Goal: Communication & Community: Answer question/provide support

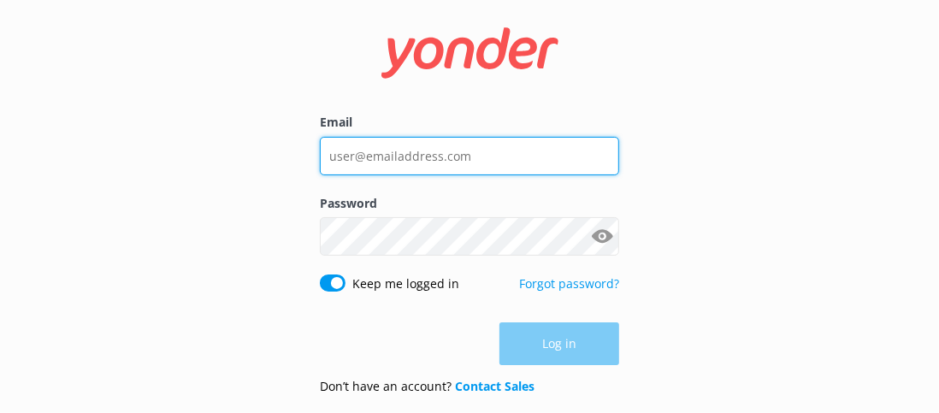
type input "[PERSON_NAME][EMAIL_ADDRESS][DOMAIN_NAME]"
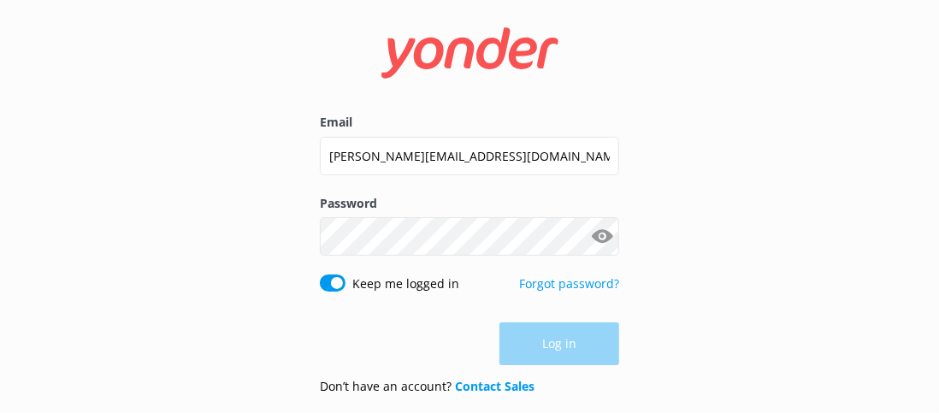
click at [559, 338] on div "Log in" at bounding box center [469, 343] width 299 height 43
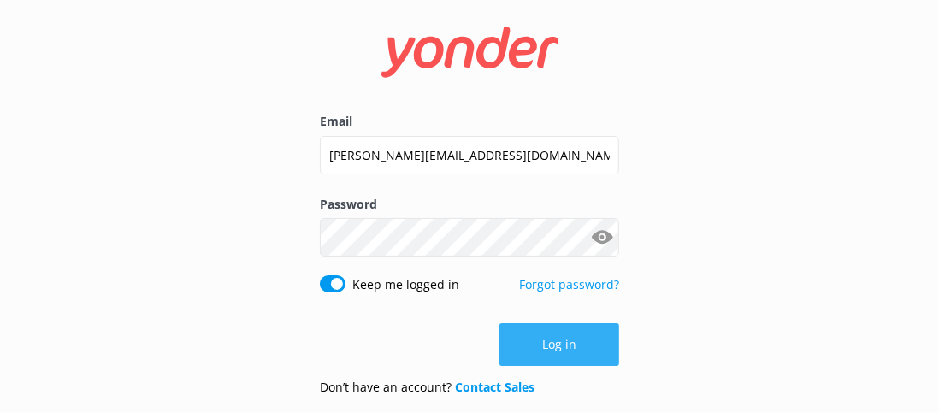
click at [545, 339] on button "Log in" at bounding box center [560, 344] width 120 height 43
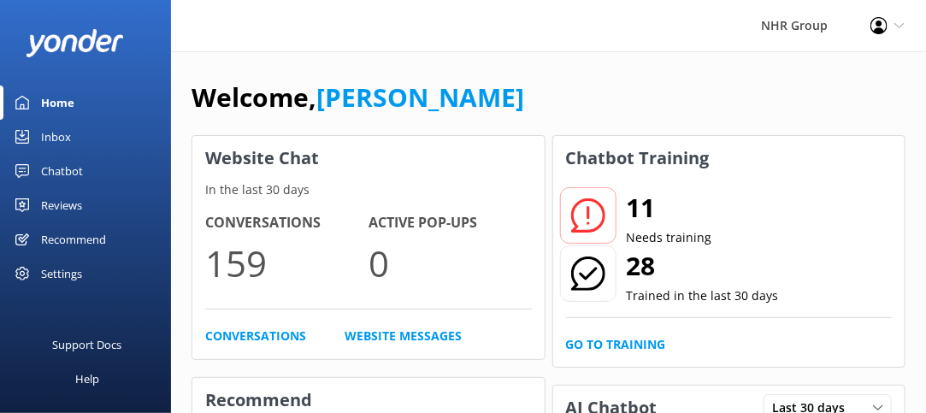
click at [92, 133] on link "Inbox" at bounding box center [85, 137] width 171 height 34
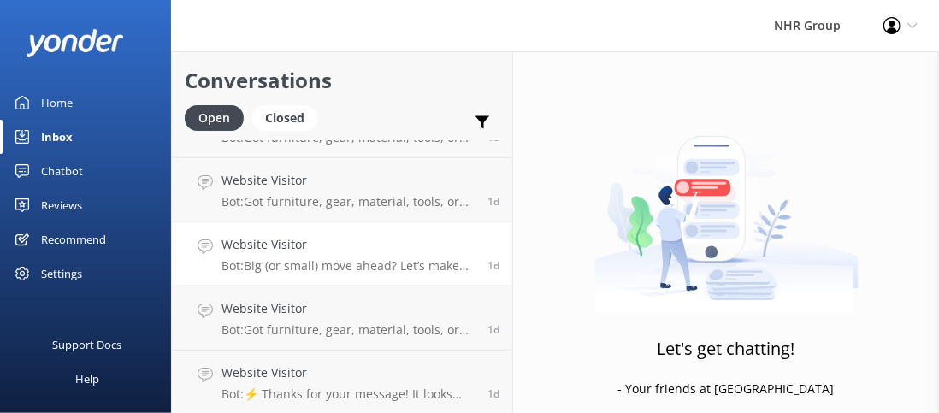
scroll to position [754, 0]
click at [328, 372] on h4 "Website Visitor" at bounding box center [348, 372] width 253 height 19
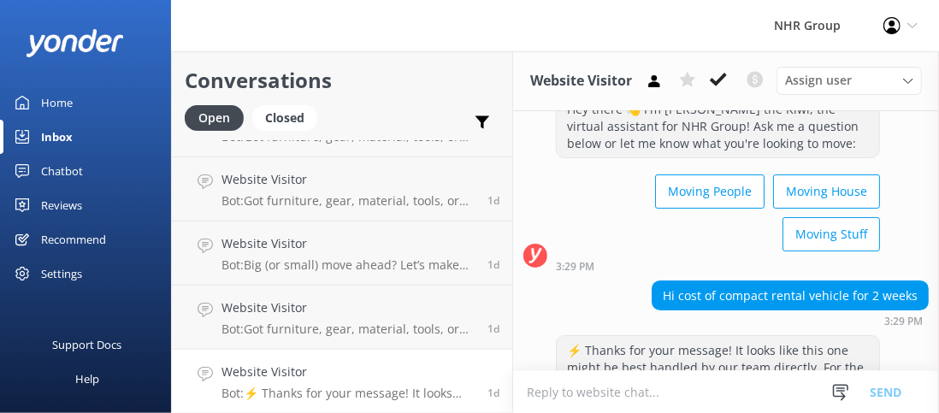
scroll to position [86, 0]
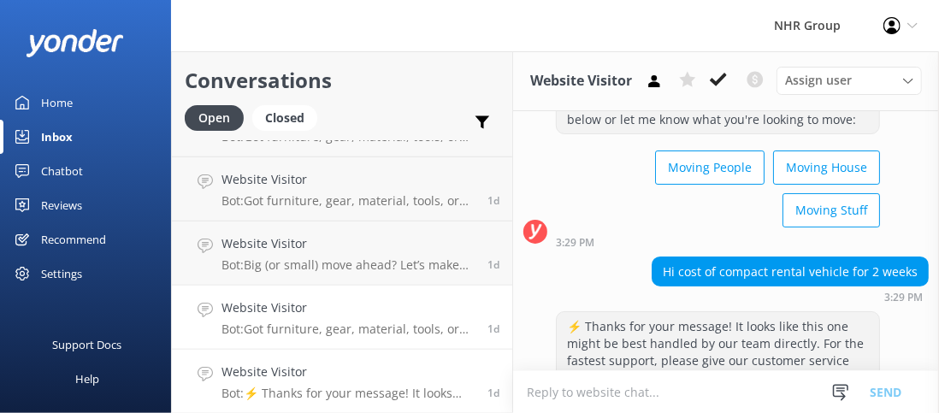
click at [377, 304] on h4 "Website Visitor" at bounding box center [348, 308] width 253 height 19
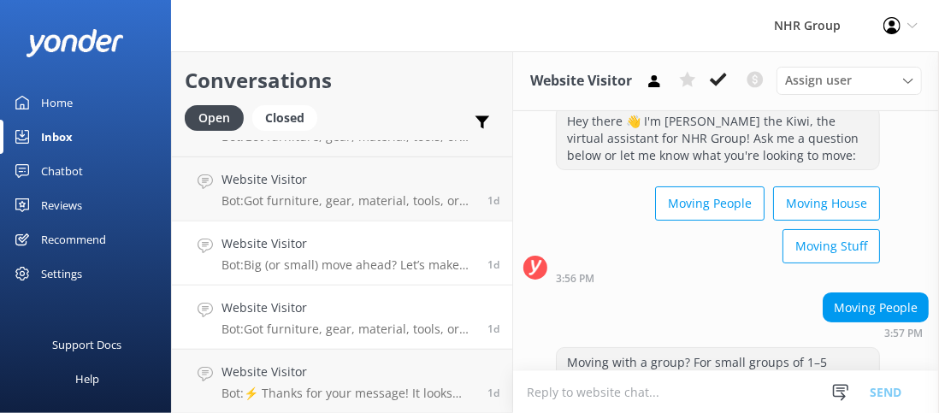
scroll to position [86, 0]
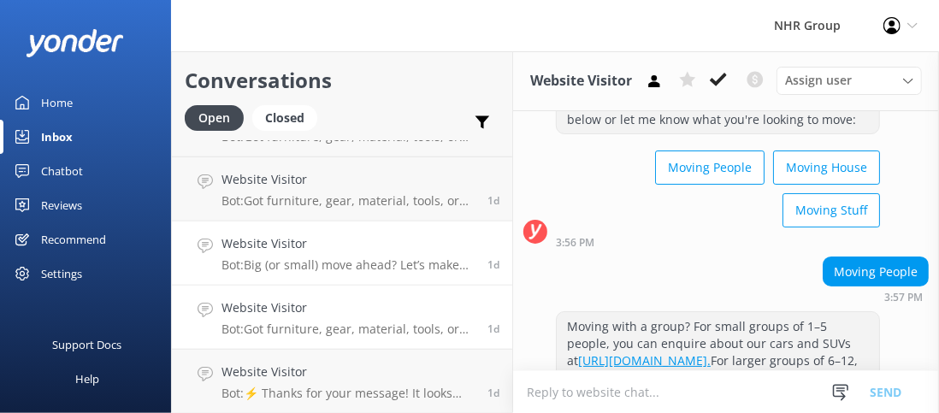
click at [382, 241] on h4 "Website Visitor" at bounding box center [348, 243] width 253 height 19
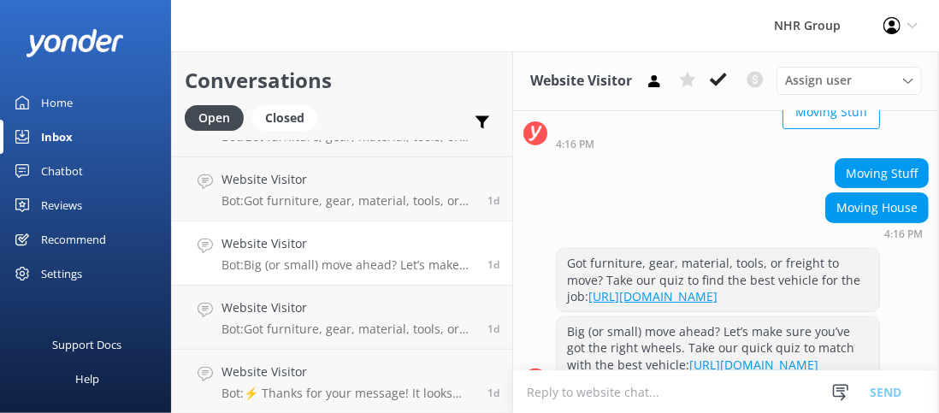
scroll to position [162, 0]
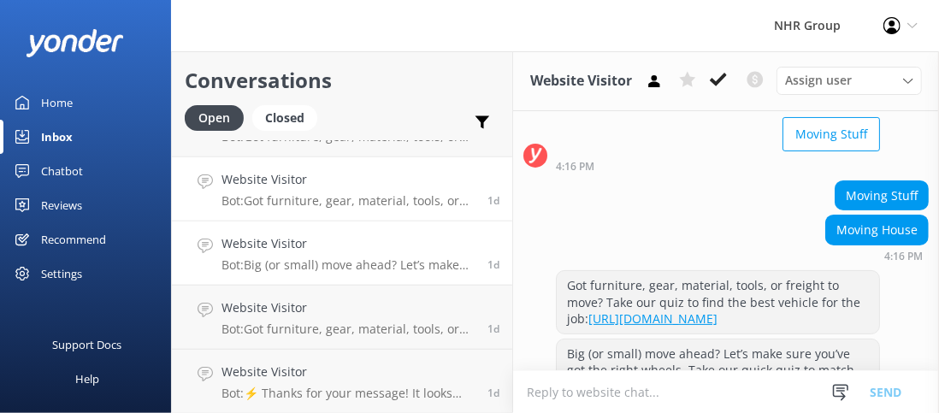
click at [380, 180] on h4 "Website Visitor" at bounding box center [348, 179] width 253 height 19
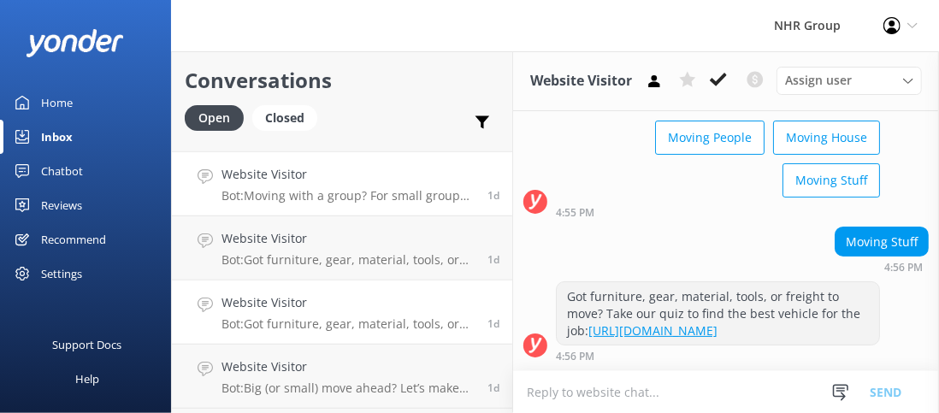
scroll to position [583, 0]
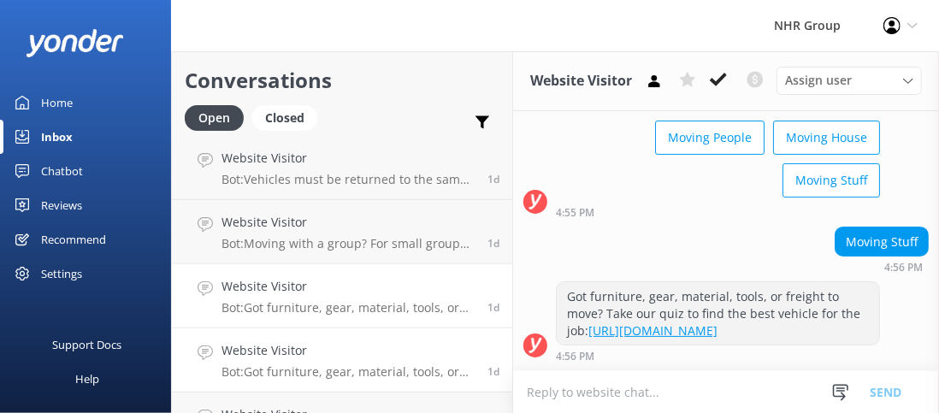
click at [358, 292] on h4 "Website Visitor" at bounding box center [348, 286] width 253 height 19
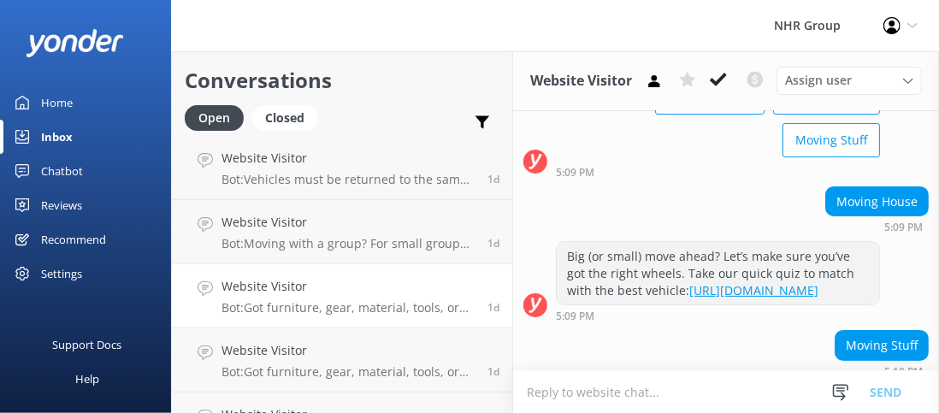
scroll to position [117, 0]
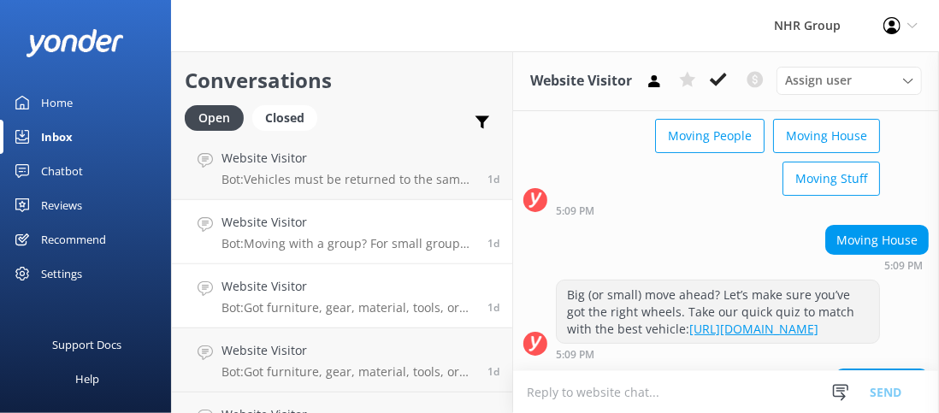
click at [395, 229] on h4 "Website Visitor" at bounding box center [348, 222] width 253 height 19
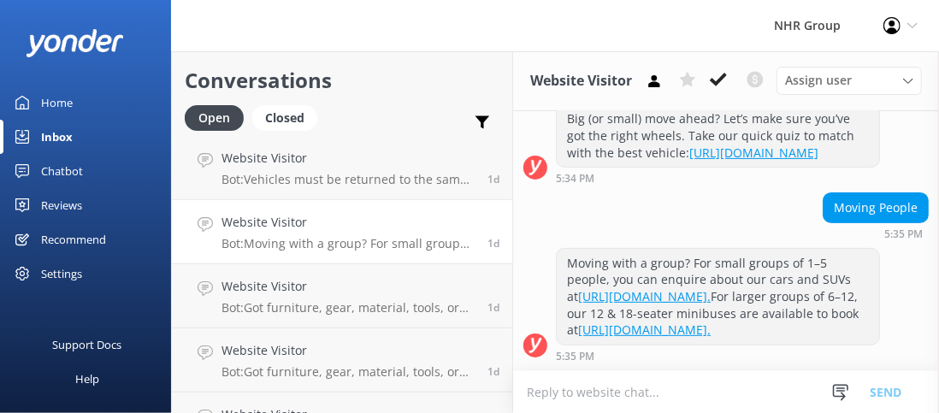
scroll to position [81, 0]
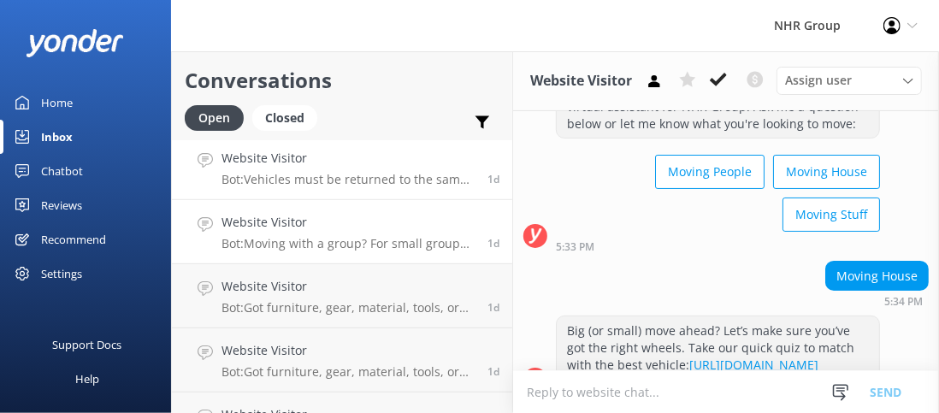
click at [367, 186] on p "Bot: Vehicles must be returned to the same location they were picked up from, a…" at bounding box center [348, 179] width 253 height 15
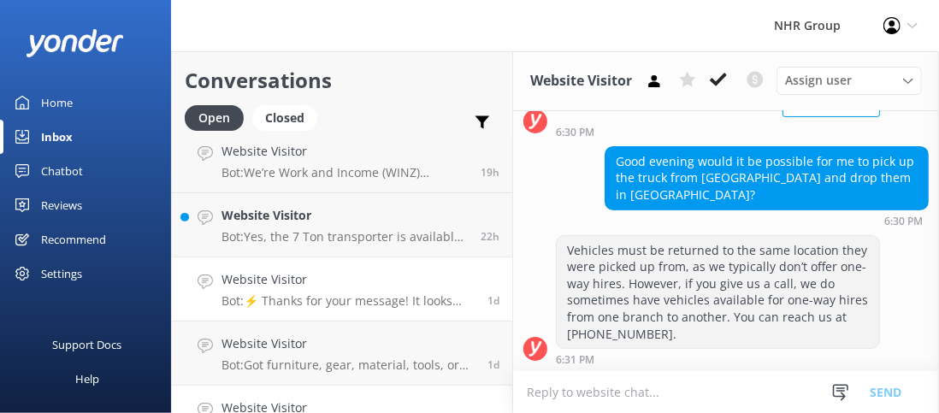
scroll to position [326, 0]
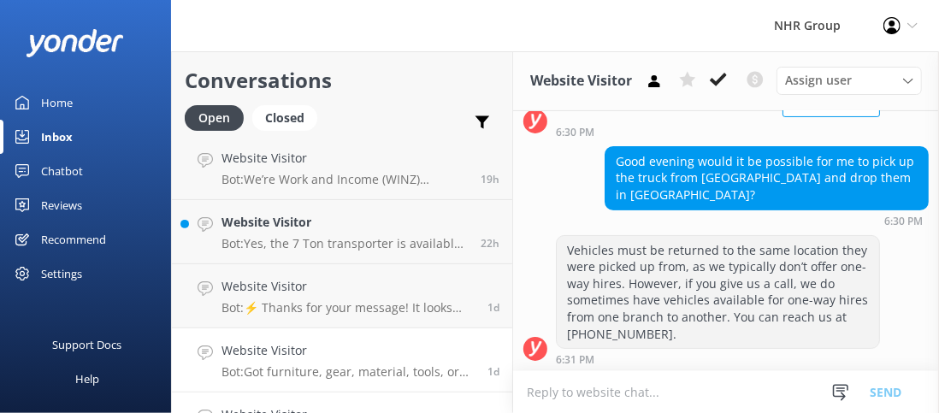
click at [368, 335] on link "Website Visitor Bot: Got furniture, gear, material, tools, or freight to move? …" at bounding box center [342, 360] width 340 height 64
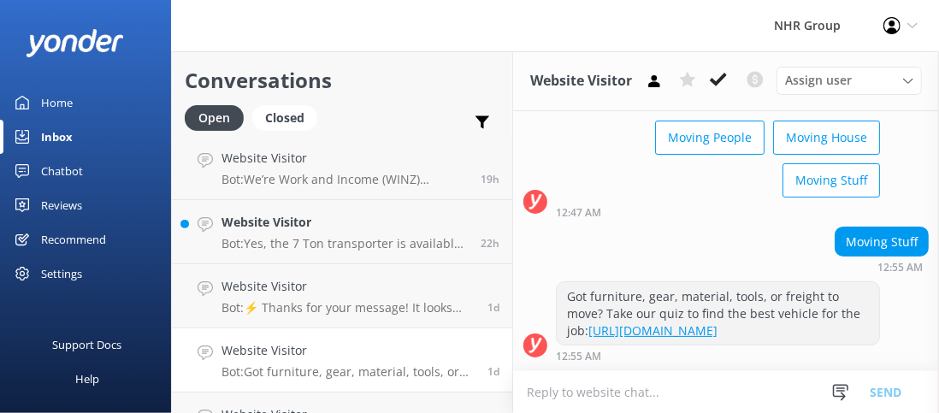
scroll to position [128, 0]
click at [339, 241] on p "Bot: Yes, the 7 Ton transporter is available in [GEOGRAPHIC_DATA]. It is design…" at bounding box center [345, 243] width 246 height 15
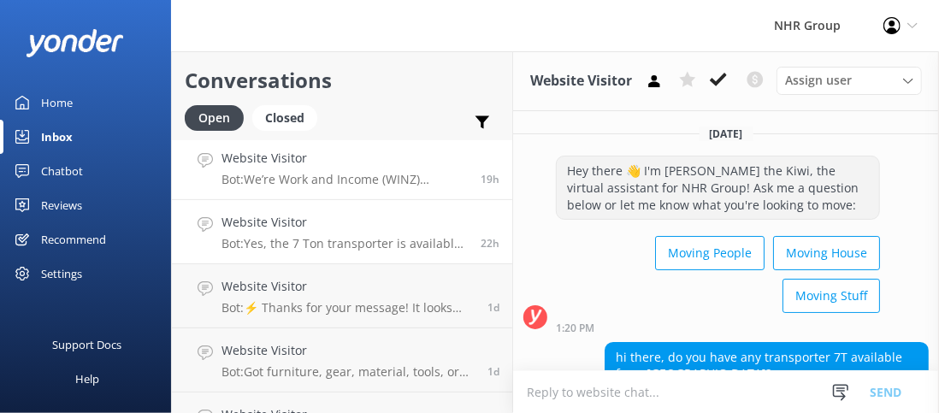
click at [357, 183] on p "Bot: We’re Work and Income (WINZ) registered suppliers, so you can trust us to …" at bounding box center [345, 179] width 246 height 15
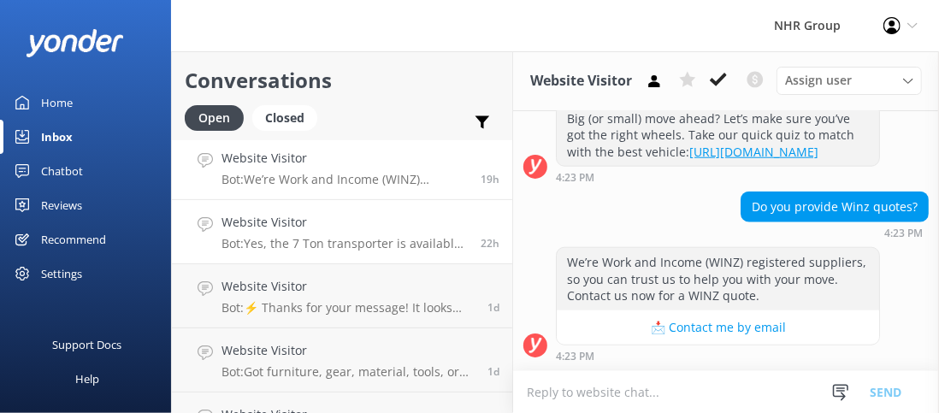
scroll to position [942, 0]
click at [350, 226] on h4 "Website Visitor" at bounding box center [345, 222] width 246 height 19
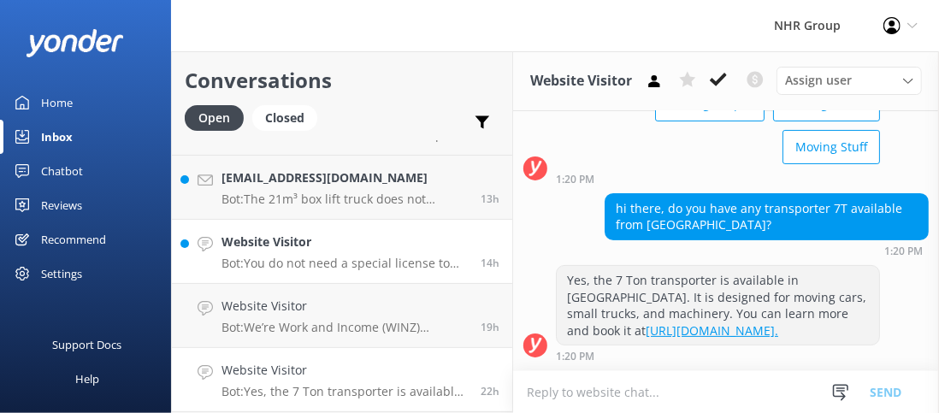
scroll to position [155, 0]
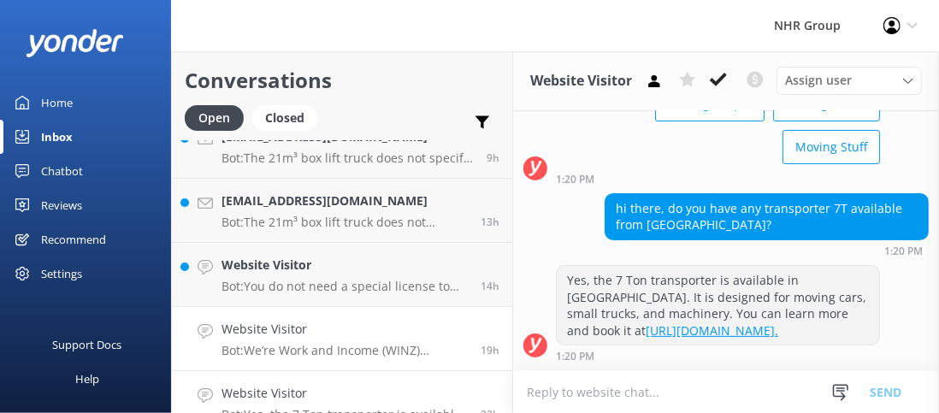
click at [282, 327] on h4 "Website Visitor" at bounding box center [345, 329] width 246 height 19
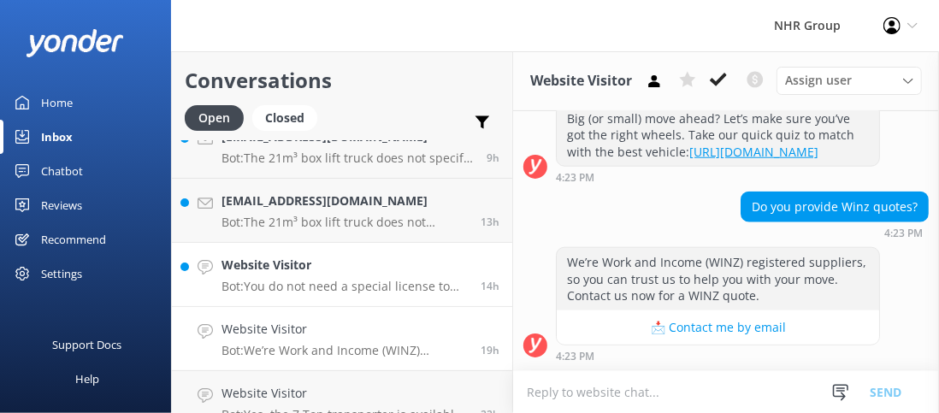
click at [323, 283] on p "Bot: You do not need a special license to hire an 18-seater minibus as long as …" at bounding box center [345, 286] width 246 height 15
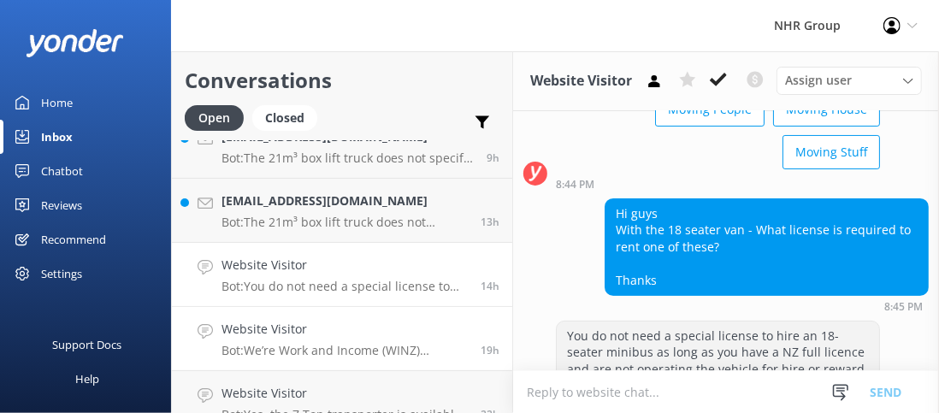
click at [359, 333] on h4 "Website Visitor" at bounding box center [345, 329] width 246 height 19
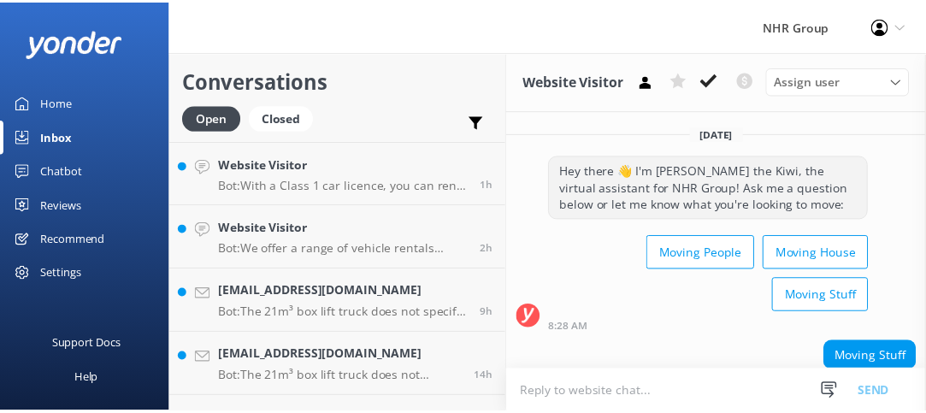
scroll to position [942, 0]
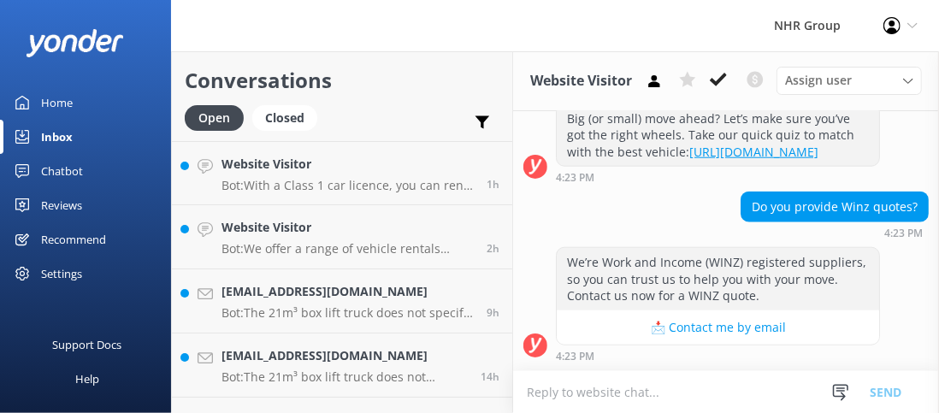
click at [52, 103] on div "Home" at bounding box center [57, 103] width 32 height 34
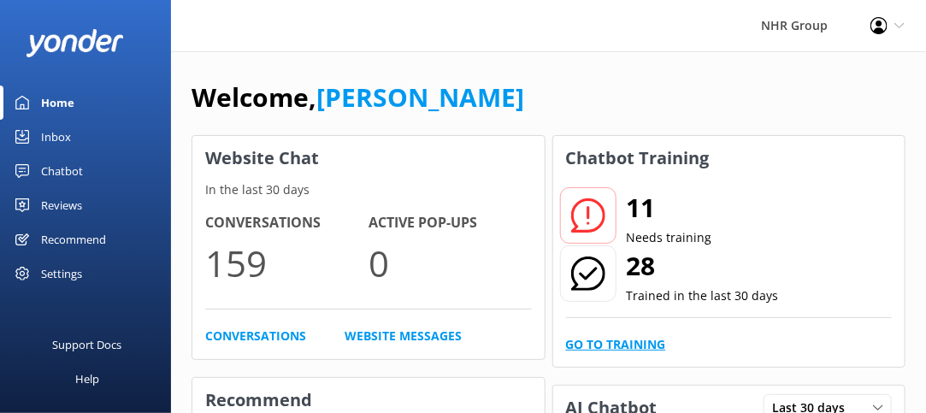
click at [620, 339] on link "Go to Training" at bounding box center [616, 344] width 100 height 19
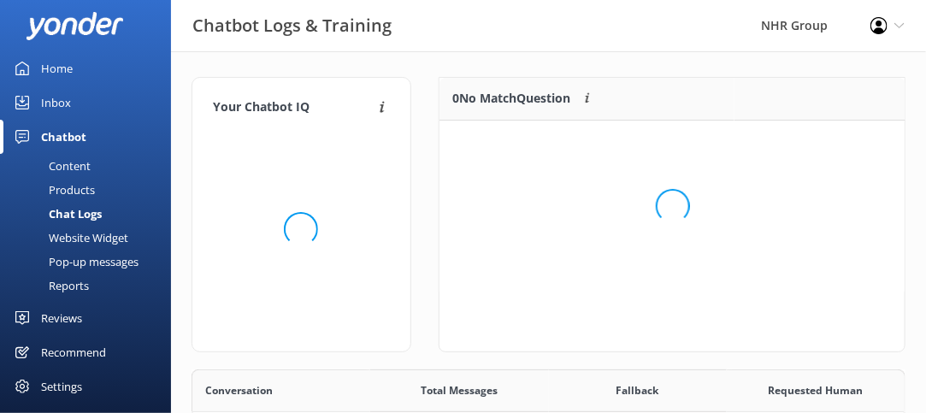
scroll to position [586, 701]
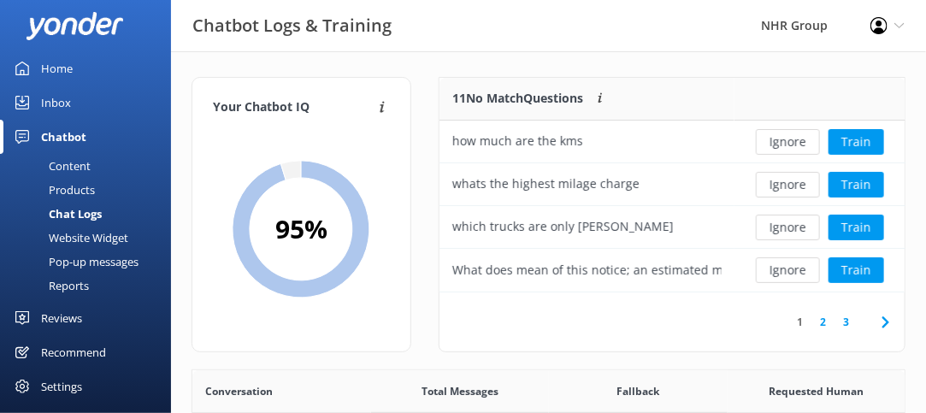
click at [825, 320] on link "2" at bounding box center [823, 322] width 23 height 16
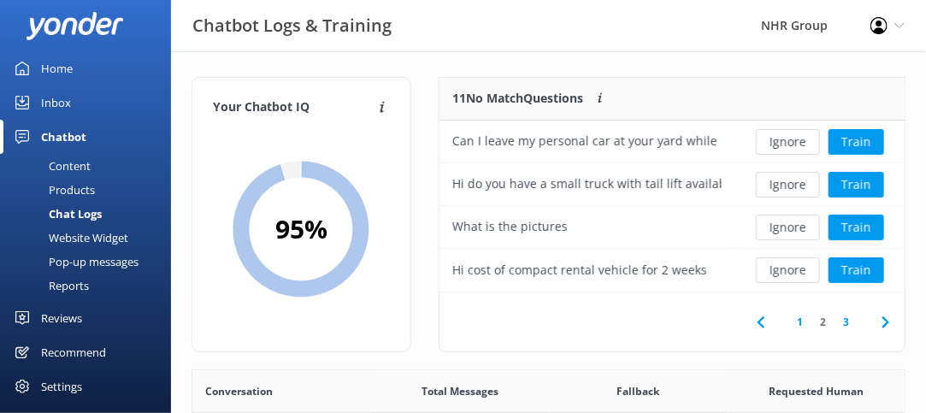
click at [849, 321] on link "3" at bounding box center [846, 322] width 23 height 16
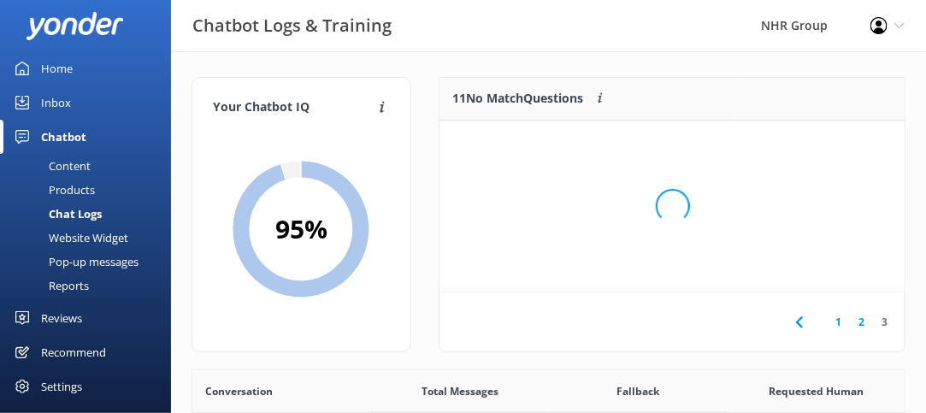
scroll to position [14, 14]
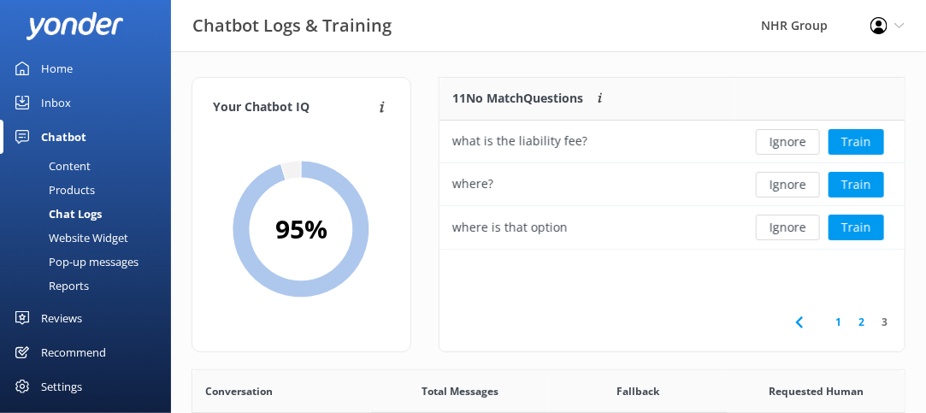
click at [842, 322] on link "1" at bounding box center [838, 322] width 23 height 16
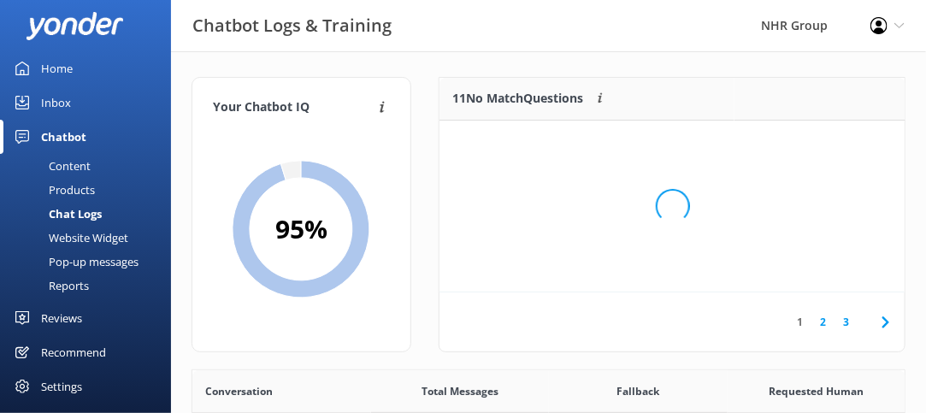
scroll to position [201, 453]
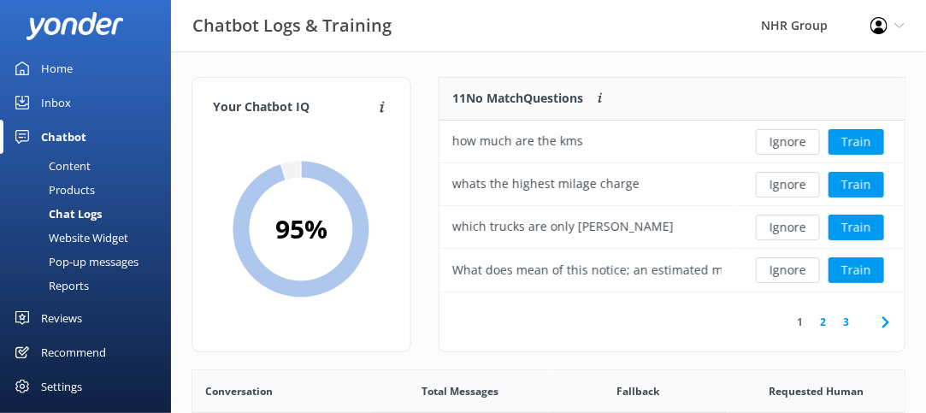
click at [55, 66] on div "Home" at bounding box center [57, 68] width 32 height 34
